Goal: Task Accomplishment & Management: Use online tool/utility

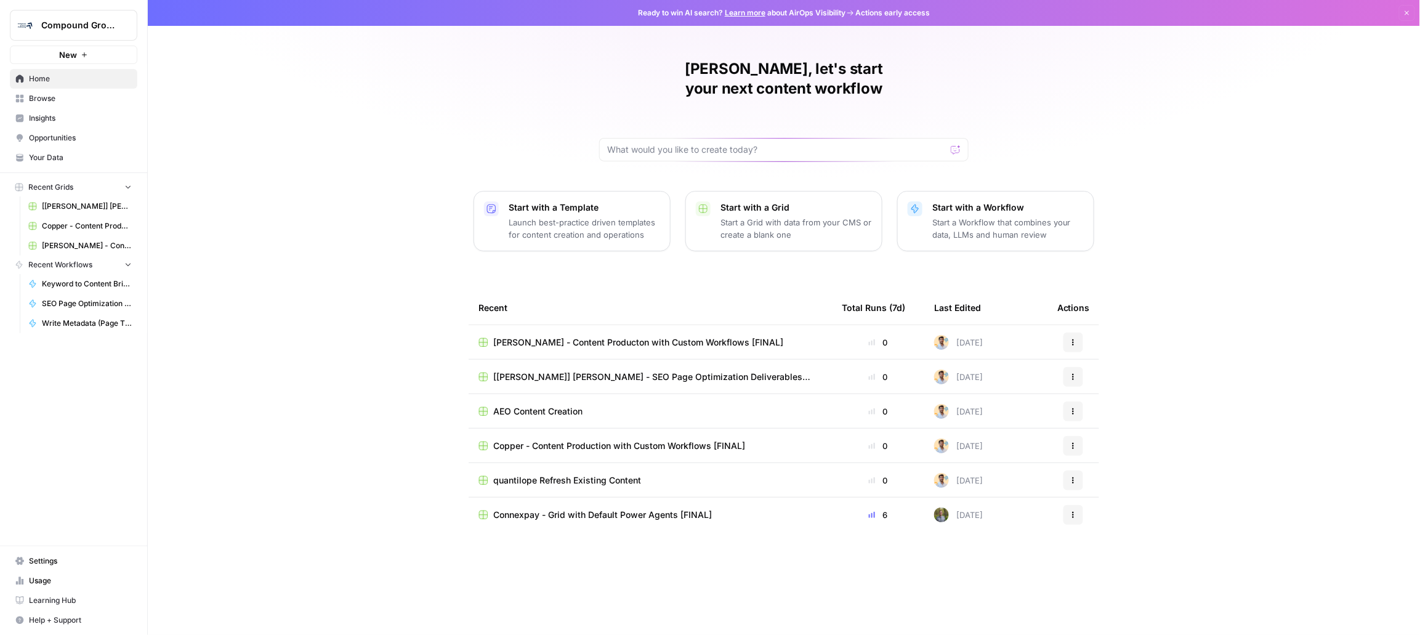
click at [69, 156] on span "Your Data" at bounding box center [80, 157] width 103 height 11
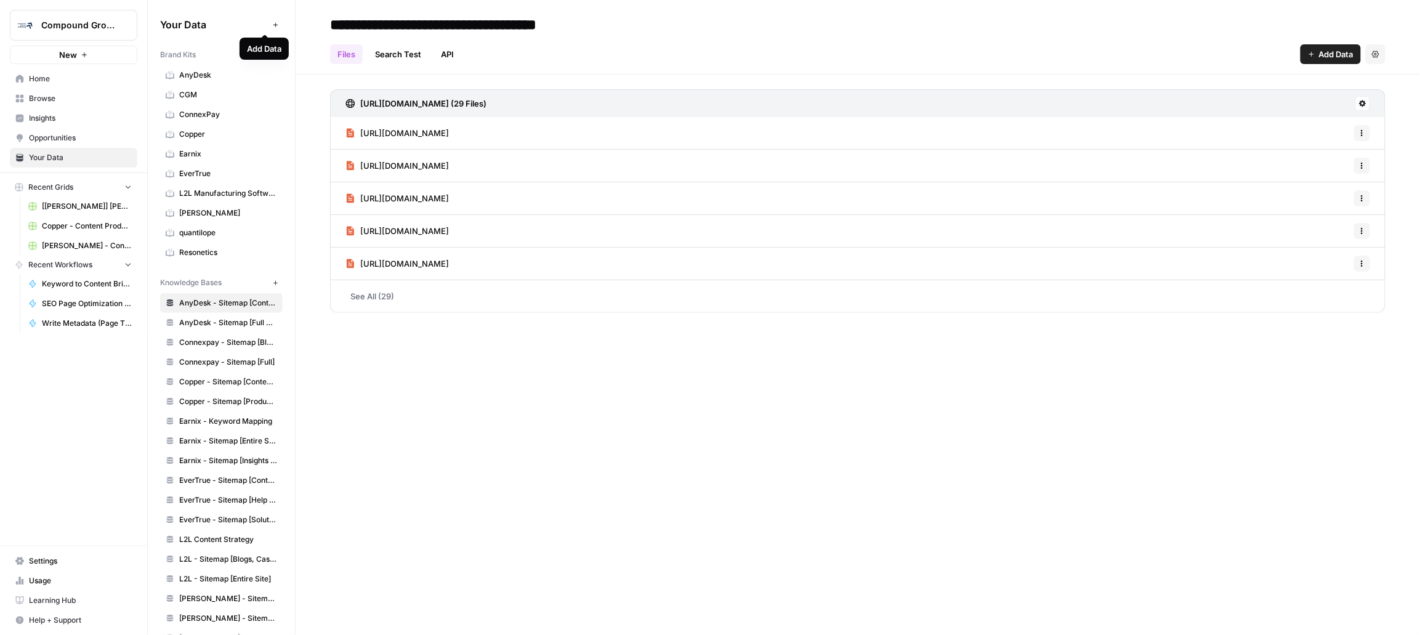
click at [270, 26] on button "Add Data" at bounding box center [275, 24] width 15 height 15
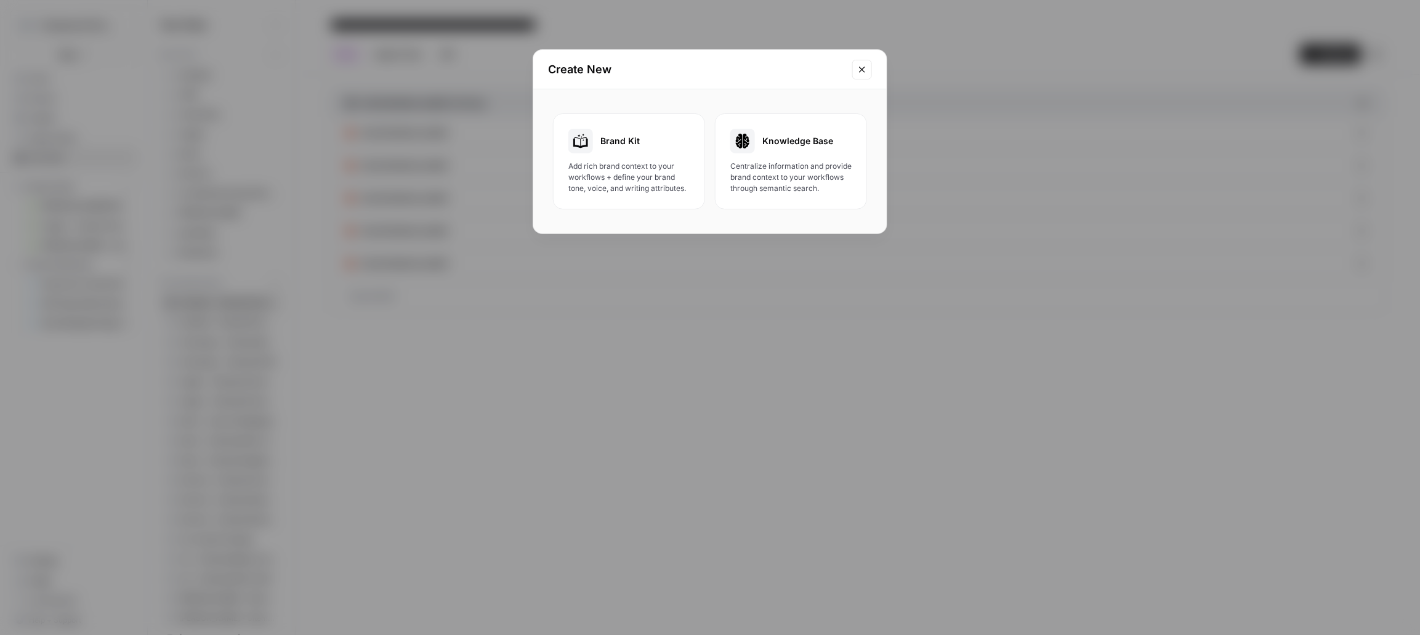
click at [593, 158] on div "Brand Kit Add rich brand context to your workflows + define your brand tone, vo…" at bounding box center [628, 161] width 121 height 65
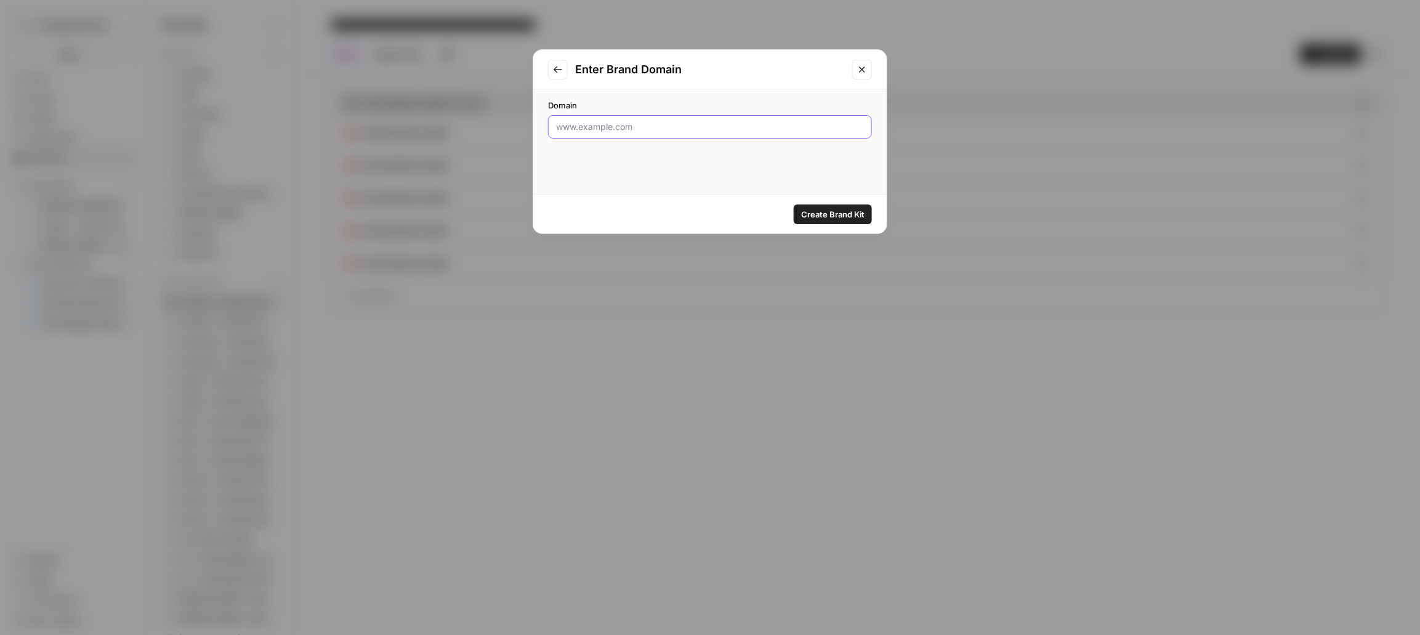
click at [596, 123] on input "Domain" at bounding box center [710, 127] width 308 height 12
type input "spe"
click at [744, 132] on input "spe" at bounding box center [710, 127] width 308 height 12
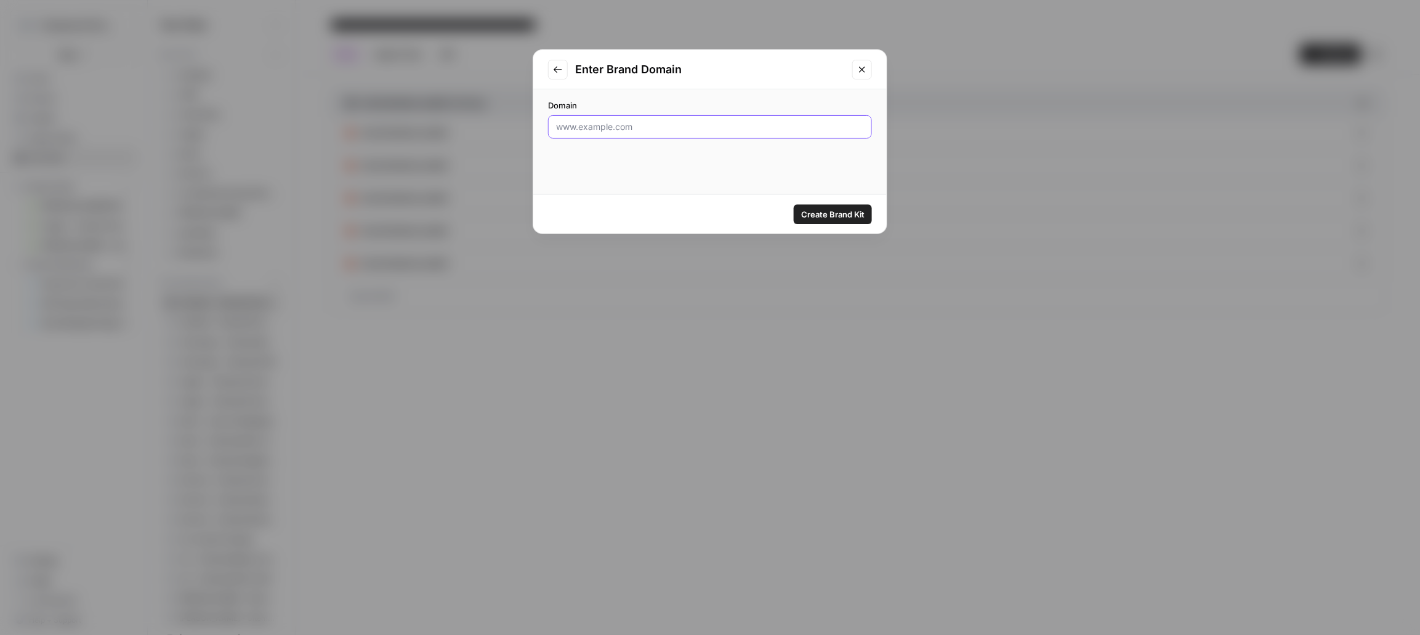
paste input "[URL][DOMAIN_NAME]"
type input "[URL][DOMAIN_NAME]"
click at [832, 216] on span "Create Brand Kit" at bounding box center [832, 214] width 63 height 12
